Goal: Information Seeking & Learning: Compare options

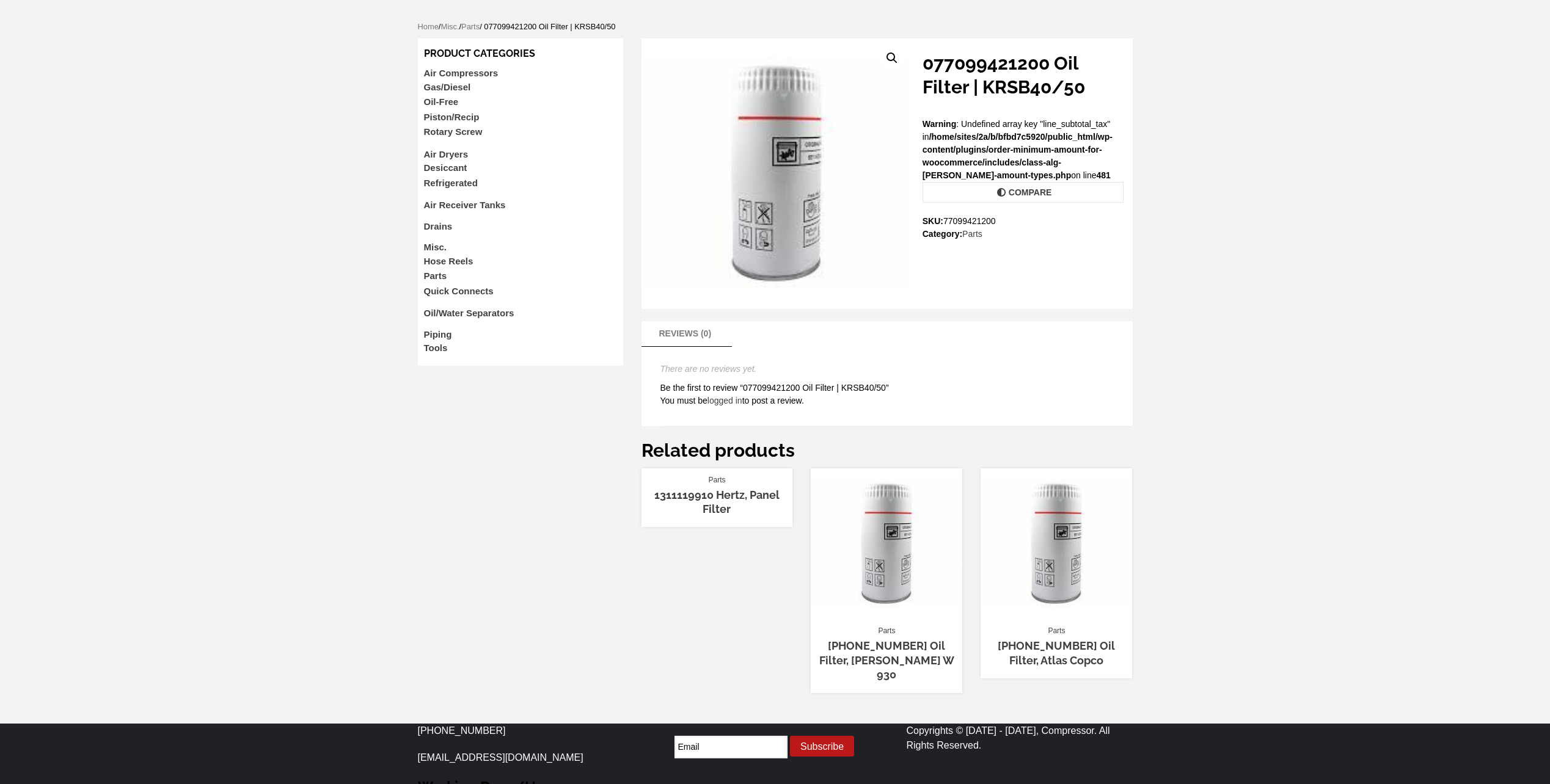
scroll to position [95, 0]
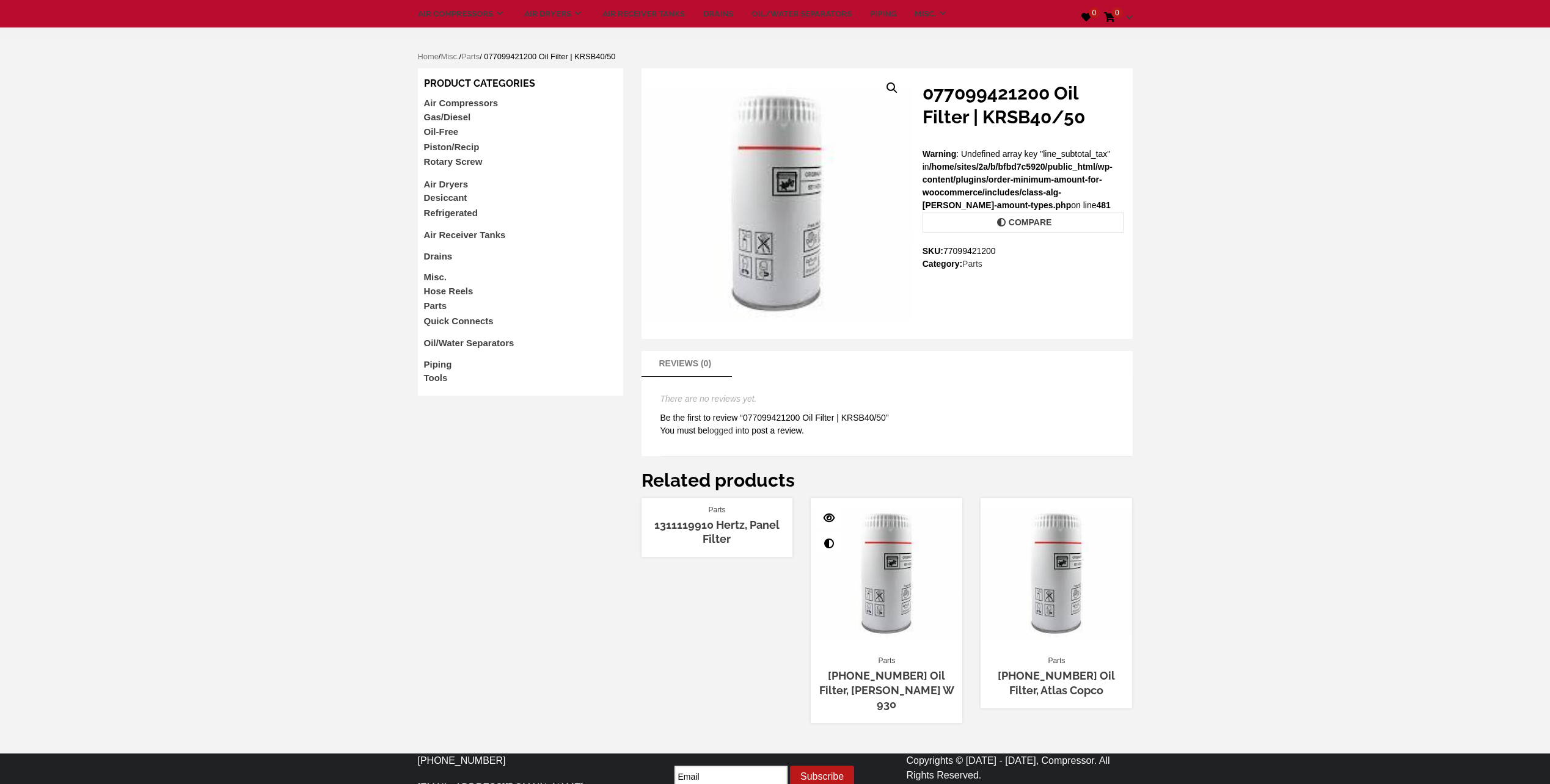
click at [893, 680] on link "[PHONE_NUMBER] Oil Filter, [PERSON_NAME] W 930" at bounding box center [887, 690] width 135 height 42
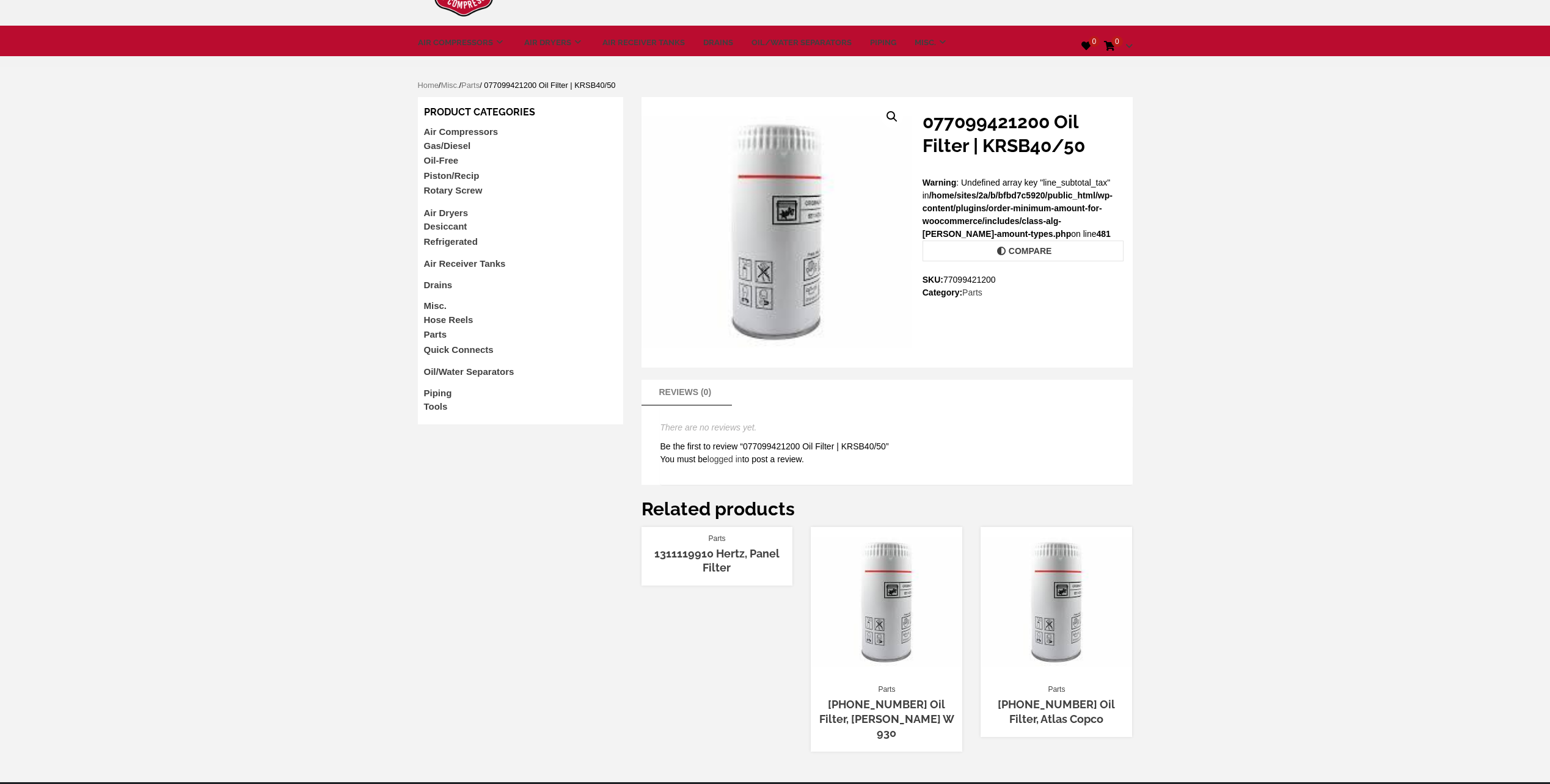
scroll to position [0, 0]
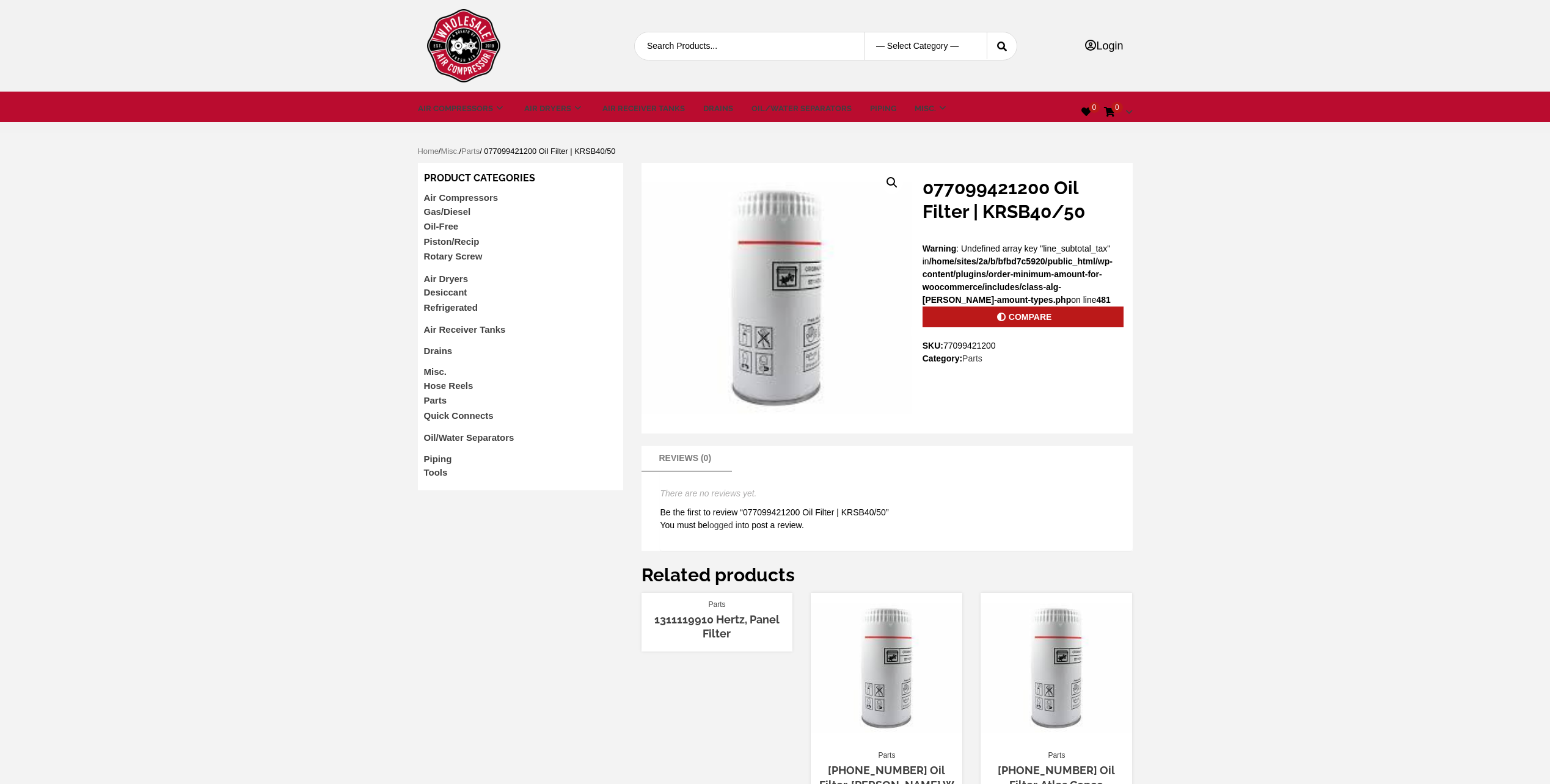
click at [1025, 319] on link "Compare" at bounding box center [1023, 317] width 201 height 21
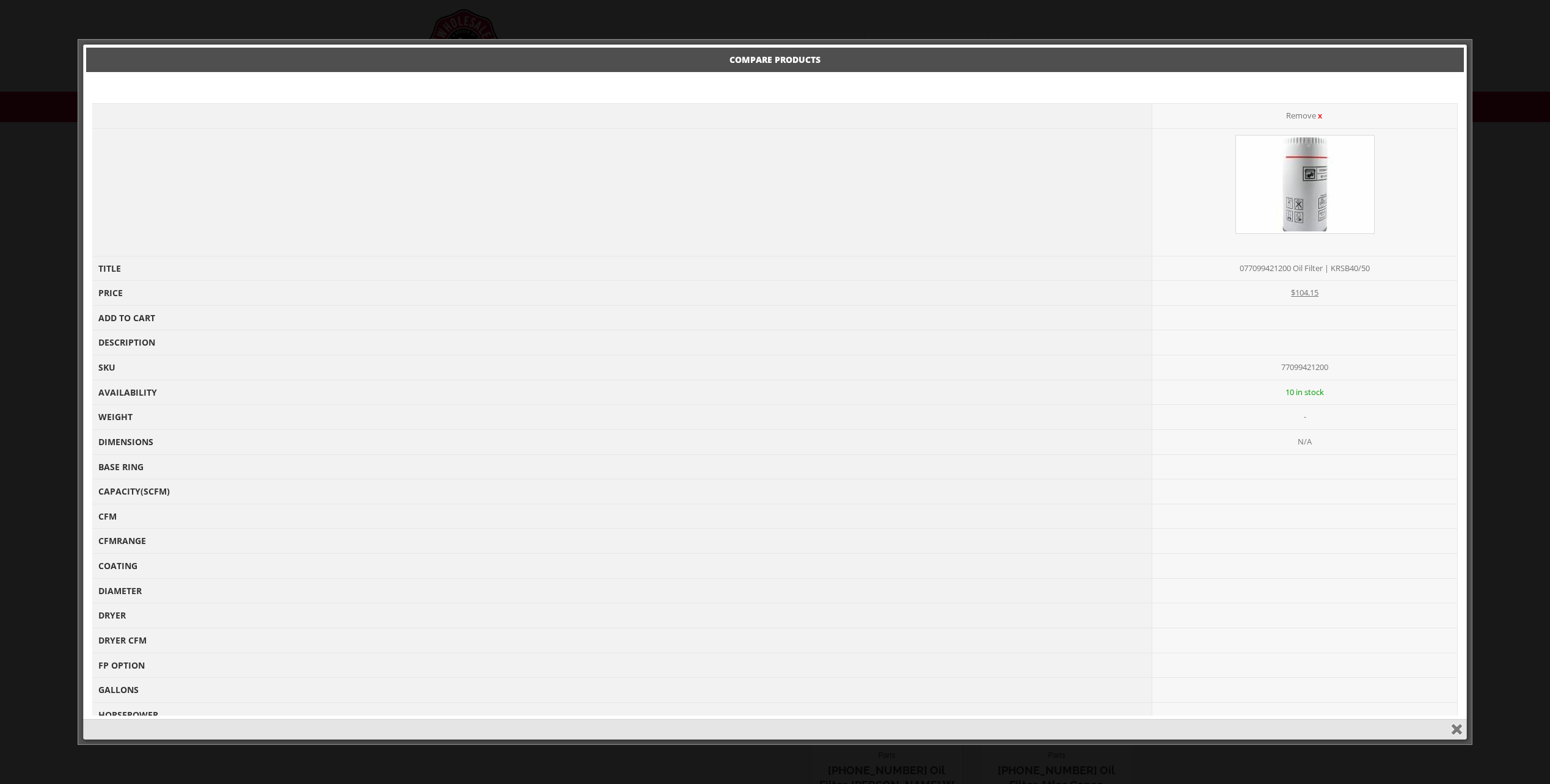
drag, startPoint x: 1325, startPoint y: 270, endPoint x: 1369, endPoint y: 267, distance: 44.1
click at [1369, 267] on td "077099421200 Oil Filter | KRSB40/50" at bounding box center [1305, 268] width 306 height 25
